Goal: Information Seeking & Learning: Learn about a topic

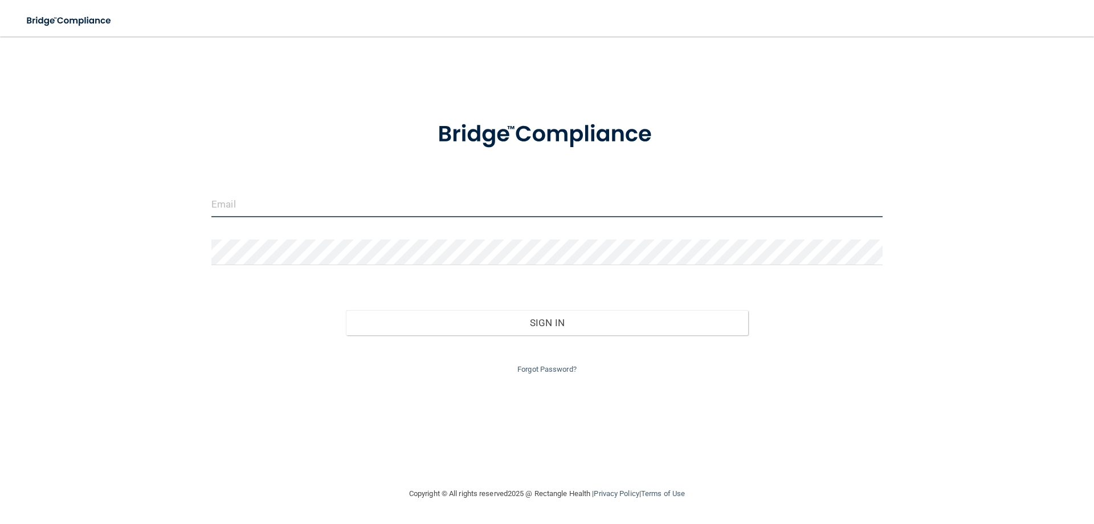
click at [338, 208] on input "email" at bounding box center [546, 204] width 671 height 26
type input "[EMAIL_ADDRESS][DOMAIN_NAME]"
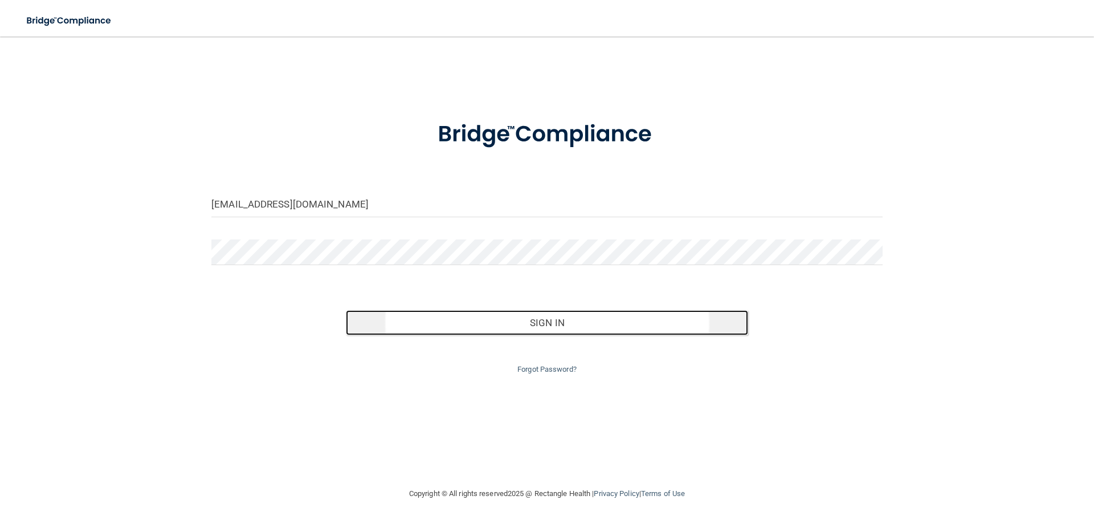
click at [383, 324] on button "Sign In" at bounding box center [547, 322] width 403 height 25
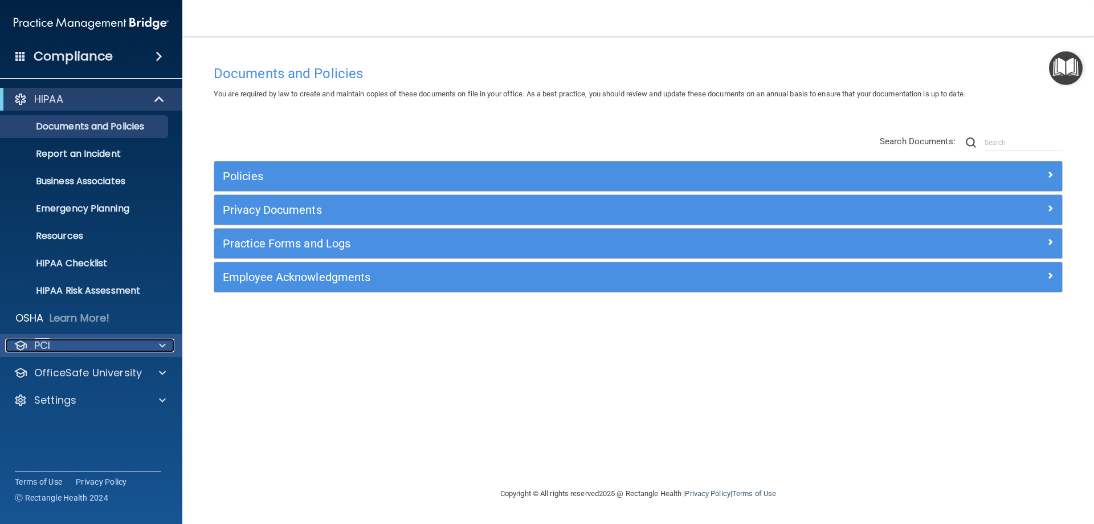
click at [130, 348] on div "PCI" at bounding box center [75, 345] width 141 height 14
click at [131, 374] on p "OfficeSafe University" at bounding box center [88, 373] width 108 height 14
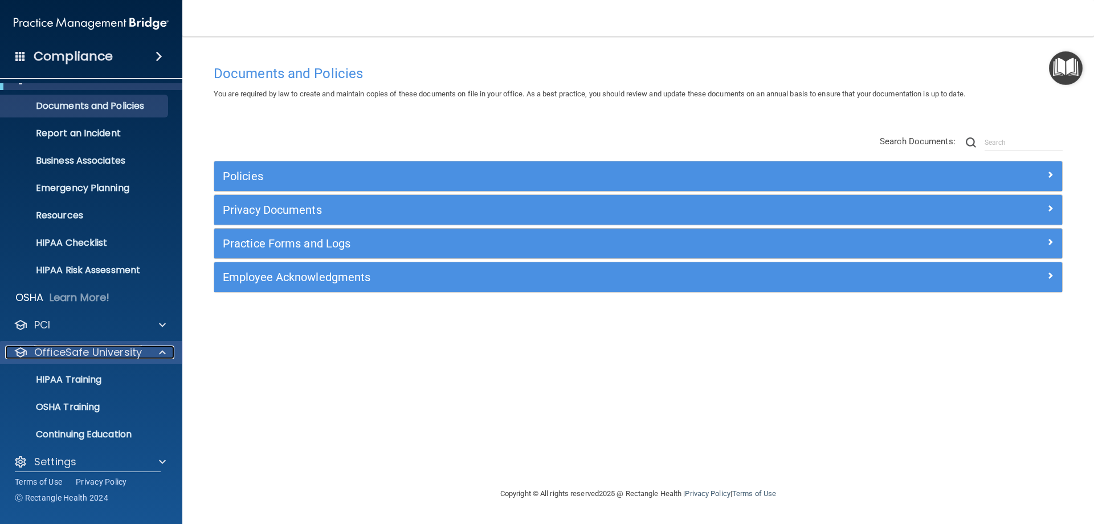
scroll to position [31, 0]
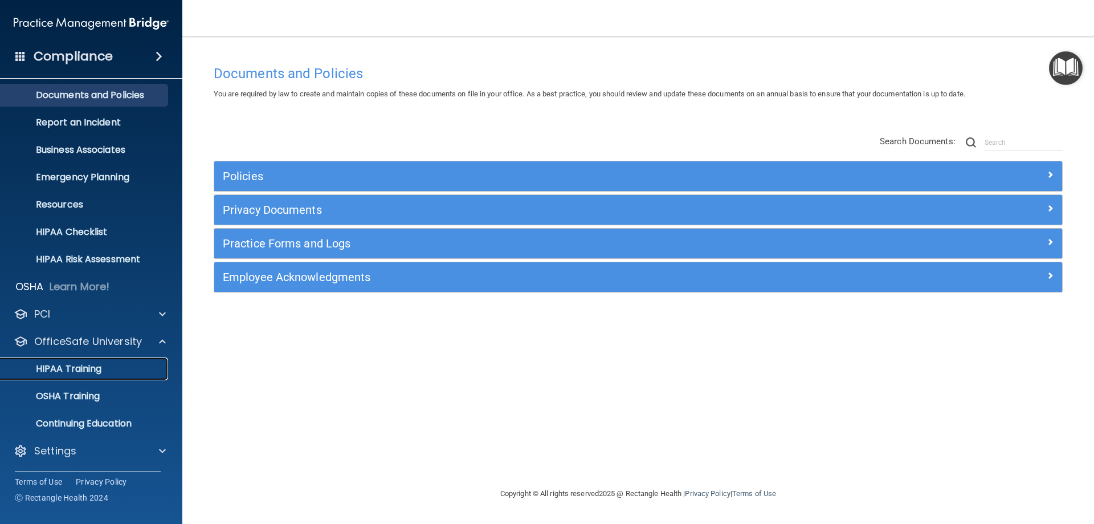
click at [115, 368] on div "HIPAA Training" at bounding box center [85, 368] width 156 height 11
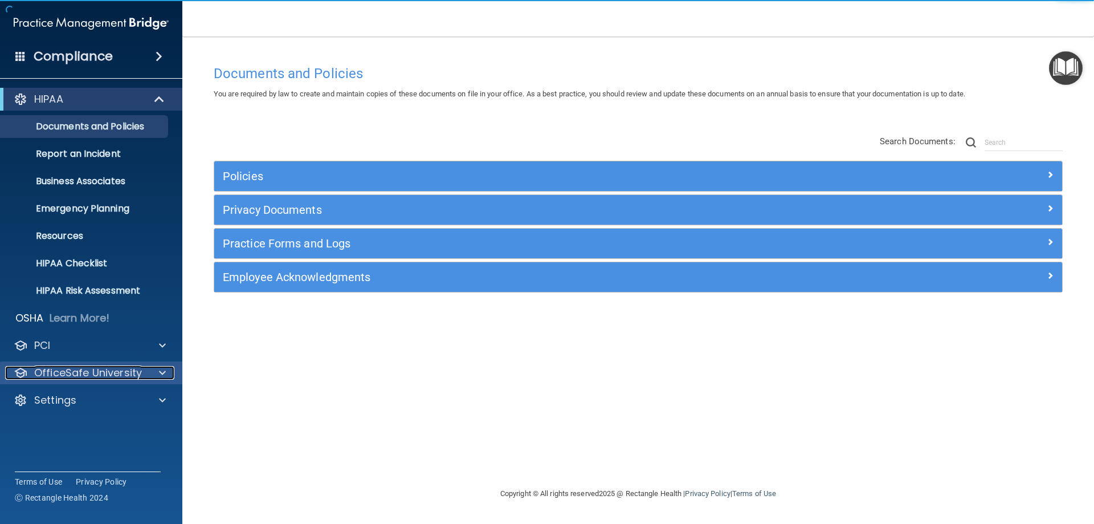
click at [109, 369] on p "OfficeSafe University" at bounding box center [88, 373] width 108 height 14
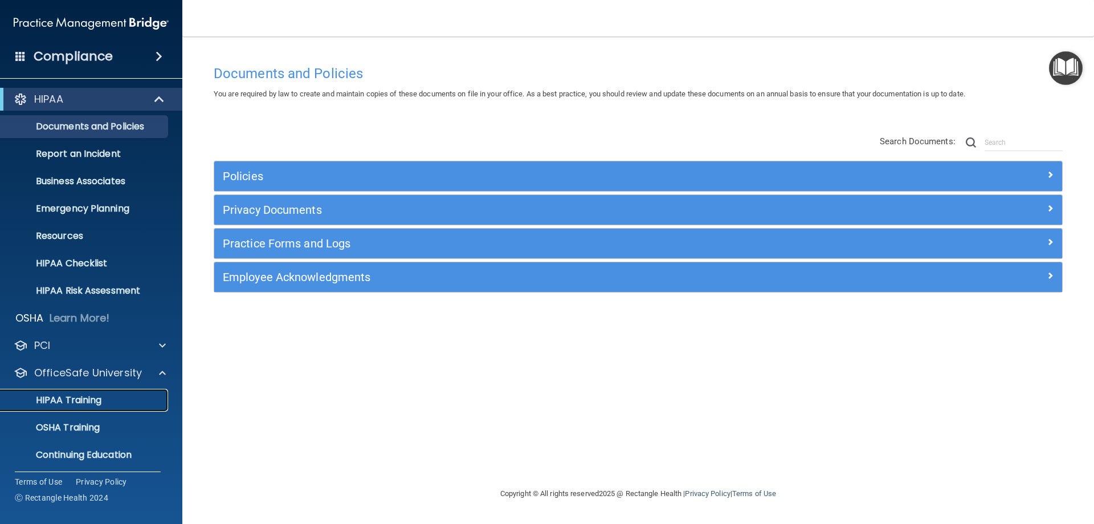
click at [86, 408] on link "HIPAA Training" at bounding box center [78, 399] width 179 height 23
